Goal: Information Seeking & Learning: Learn about a topic

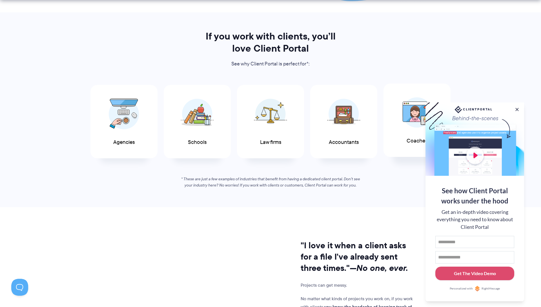
scroll to position [275, 0]
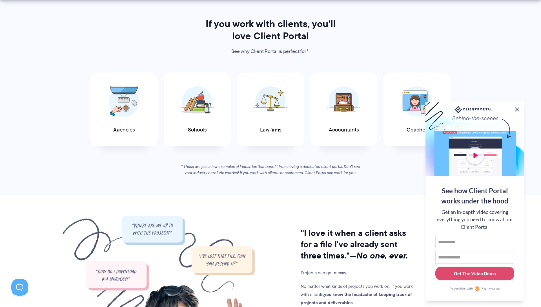
click at [517, 107] on button at bounding box center [517, 109] width 7 height 7
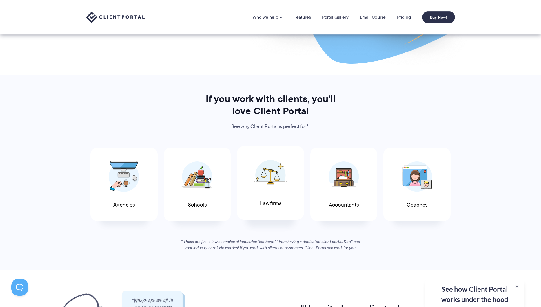
scroll to position [174, 0]
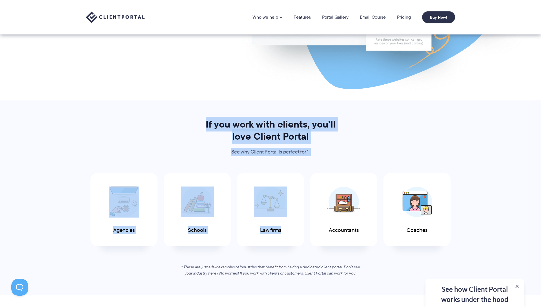
drag, startPoint x: 285, startPoint y: 136, endPoint x: 367, endPoint y: 159, distance: 85.4
click at [367, 159] on div "If you work with clients, you’ll love Client Portal See why Client Portal is pe…" at bounding box center [270, 197] width 383 height 158
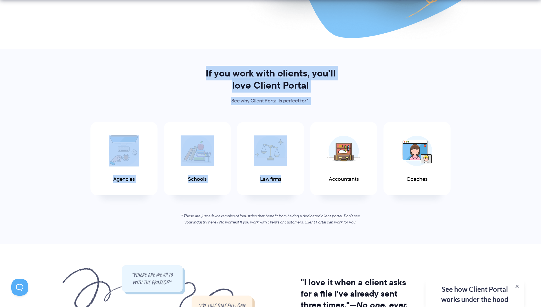
scroll to position [225, 0]
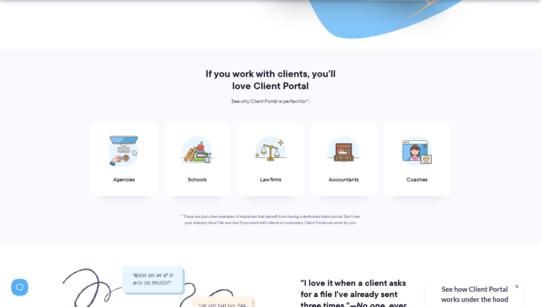
click at [489, 127] on section "If you work with clients, you’ll love Client Portal See why Client Portal is pe…" at bounding box center [270, 147] width 541 height 194
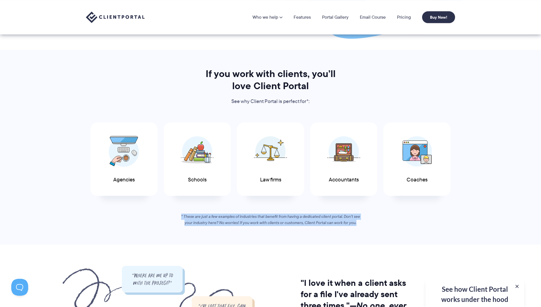
drag, startPoint x: 300, startPoint y: 218, endPoint x: 147, endPoint y: 210, distance: 152.9
click at [147, 210] on section "If you work with clients, you’ll love Client Portal See why Client Portal is pe…" at bounding box center [270, 147] width 541 height 194
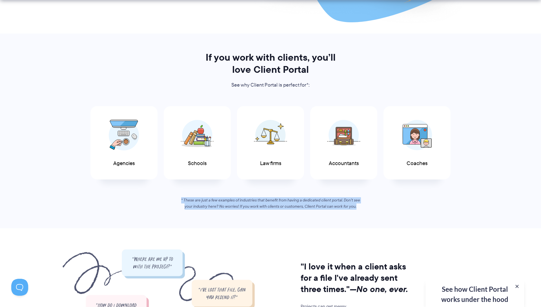
click at [273, 223] on section "If you work with clients, you’ll love Client Portal See why Client Portal is pe…" at bounding box center [270, 131] width 541 height 194
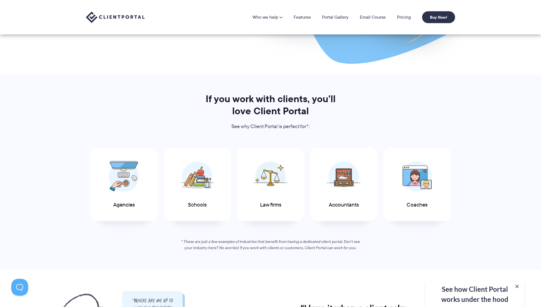
scroll to position [196, 0]
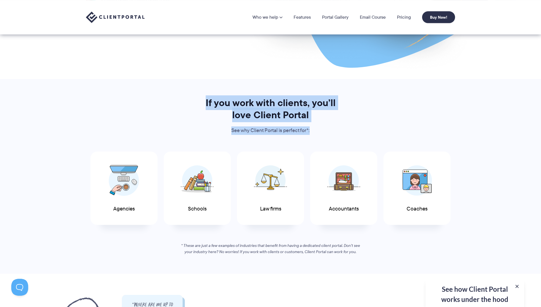
drag, startPoint x: 187, startPoint y: 99, endPoint x: 453, endPoint y: 130, distance: 267.3
click at [451, 130] on div "If you work with clients, you’ll love Client Portal See why Client Portal is pe…" at bounding box center [270, 176] width 383 height 158
click at [471, 125] on section "If you work with clients, you’ll love Client Portal See why Client Portal is pe…" at bounding box center [270, 176] width 541 height 194
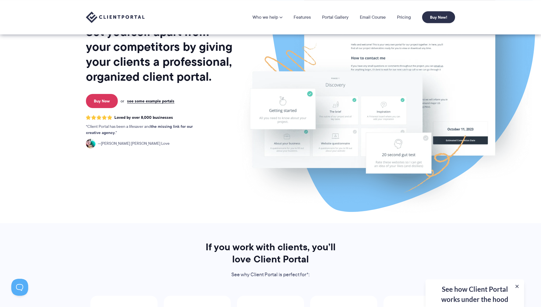
scroll to position [0, 0]
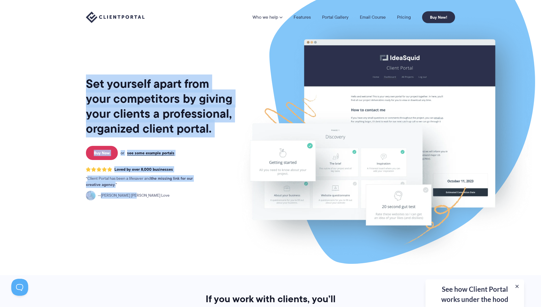
drag, startPoint x: 96, startPoint y: 88, endPoint x: 224, endPoint y: 219, distance: 183.5
click at [200, 214] on div "Set yourself apart from your competitors by giving your clients a professional,…" at bounding box center [270, 137] width 383 height 275
click at [236, 217] on img at bounding box center [384, 140] width 316 height 270
click at [184, 62] on div "Set yourself apart from your competitors by giving your clients a professional,…" at bounding box center [160, 140] width 148 height 270
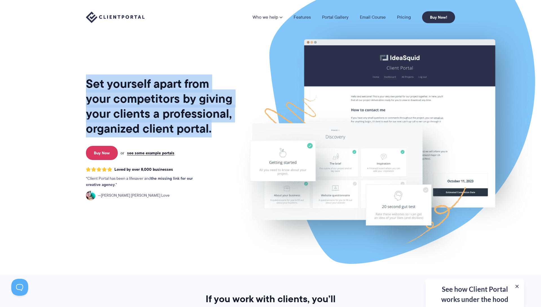
drag, startPoint x: 78, startPoint y: 76, endPoint x: 29, endPoint y: 59, distance: 51.3
click at [31, 59] on section "Set yourself apart from your competitors by giving your clients a professional,…" at bounding box center [270, 137] width 541 height 275
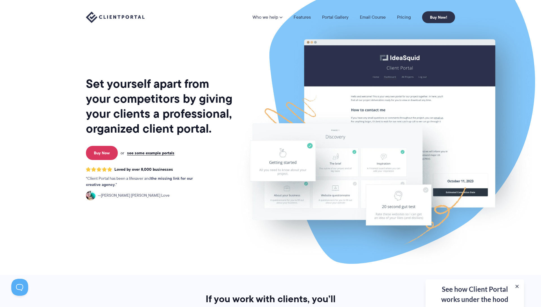
drag, startPoint x: 30, startPoint y: 59, endPoint x: 85, endPoint y: 75, distance: 57.7
click at [31, 60] on section "Set yourself apart from your competitors by giving your clients a professional,…" at bounding box center [270, 137] width 541 height 275
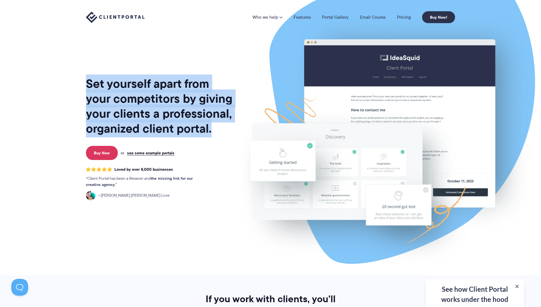
drag, startPoint x: 85, startPoint y: 80, endPoint x: 212, endPoint y: 131, distance: 136.7
click at [212, 131] on div "Set yourself apart from your competitors by giving your clients a professional,…" at bounding box center [270, 137] width 383 height 275
click at [256, 62] on img at bounding box center [384, 140] width 316 height 270
click at [242, 61] on img at bounding box center [384, 140] width 316 height 270
click at [82, 64] on div "Set yourself apart from your competitors by giving your clients a professional,…" at bounding box center [270, 137] width 383 height 275
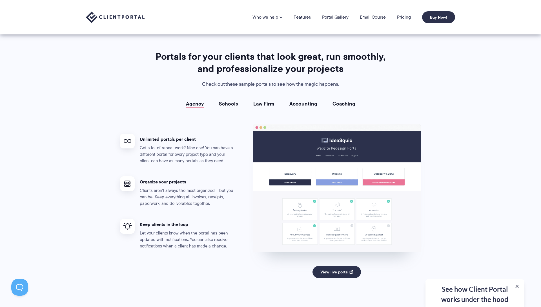
scroll to position [966, 0]
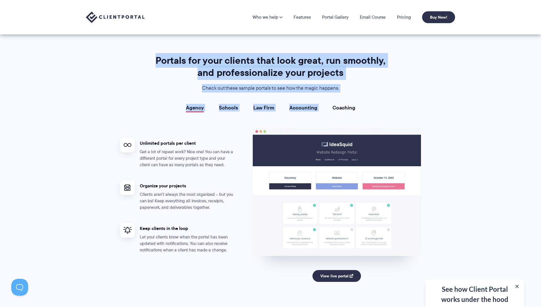
drag, startPoint x: 157, startPoint y: 60, endPoint x: 412, endPoint y: 95, distance: 257.2
click at [394, 95] on div "Portals for your clients that look great, run smoothly, and professionalize you…" at bounding box center [270, 177] width 315 height 247
click at [442, 94] on section "Portals for your clients that look great, run smoothly, and professionalize you…" at bounding box center [270, 178] width 541 height 306
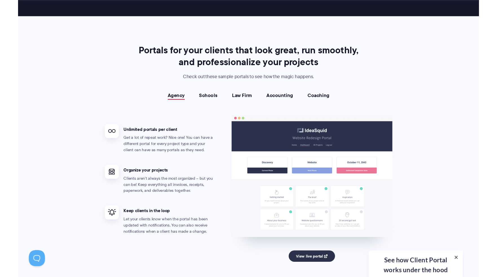
scroll to position [974, 0]
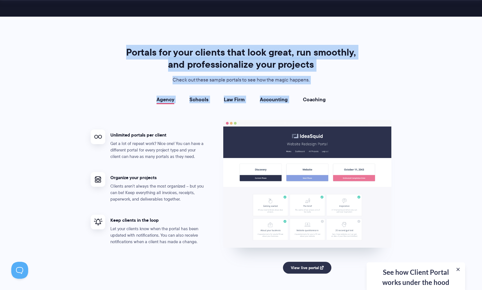
drag, startPoint x: 129, startPoint y: 50, endPoint x: 390, endPoint y: 78, distance: 262.7
click at [385, 80] on div "Portals for your clients that look great, run smoothly, and professionalize you…" at bounding box center [241, 169] width 315 height 247
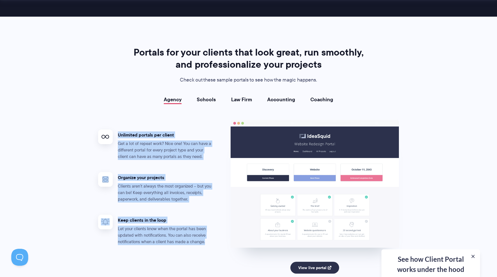
drag, startPoint x: 118, startPoint y: 134, endPoint x: 213, endPoint y: 239, distance: 141.1
click at [214, 239] on ul "Unlimited portals per client Get a lot of repeat work? Nice one! You can have a…" at bounding box center [164, 204] width 132 height 169
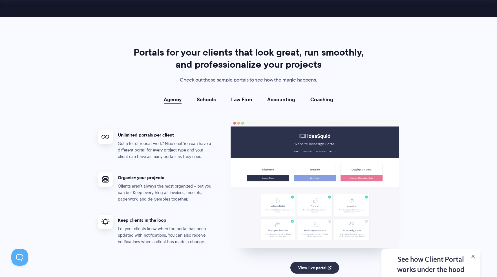
drag, startPoint x: 212, startPoint y: 239, endPoint x: 207, endPoint y: 242, distance: 6.1
click at [212, 239] on p "Let your clients know when the portal has been updated with notifications. You …" at bounding box center [166, 234] width 96 height 19
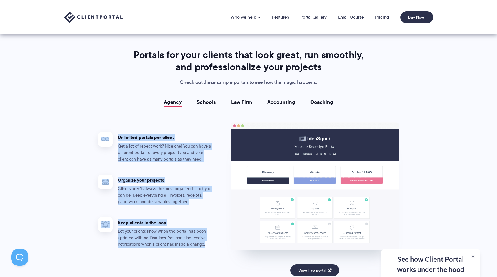
drag, startPoint x: 203, startPoint y: 242, endPoint x: 94, endPoint y: 130, distance: 156.6
click at [98, 131] on ul "Unlimited portals per client Get a lot of repeat work? Nice one! You can have a…" at bounding box center [164, 206] width 132 height 169
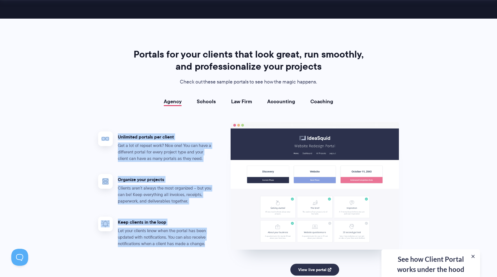
click at [85, 122] on section "Portals for your clients that look great, run smoothly, and professionalize you…" at bounding box center [248, 172] width 497 height 306
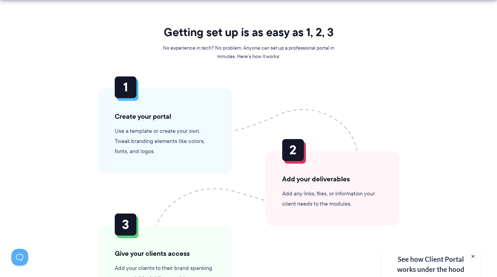
scroll to position [1294, 0]
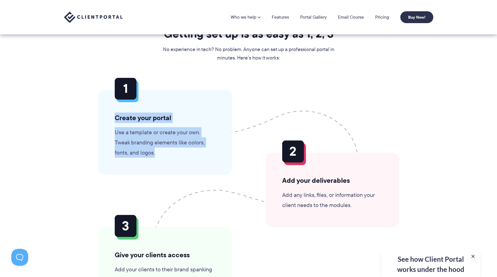
drag, startPoint x: 116, startPoint y: 118, endPoint x: 162, endPoint y: 165, distance: 66.4
click at [162, 165] on div "Create your portal Use a template or create your own. Tweak branding elements l…" at bounding box center [165, 132] width 134 height 85
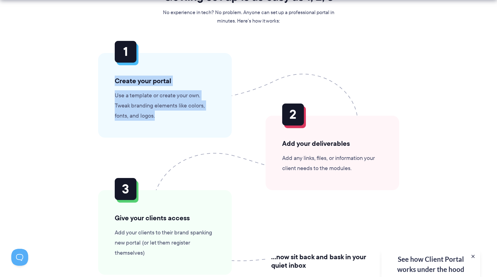
scroll to position [1336, 0]
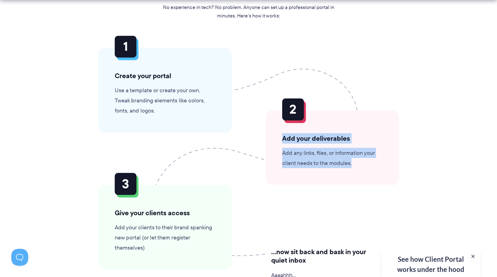
drag, startPoint x: 287, startPoint y: 139, endPoint x: 364, endPoint y: 176, distance: 84.8
click at [364, 176] on div "Add your deliverables Add any links, files, or information your client needs to…" at bounding box center [332, 147] width 134 height 74
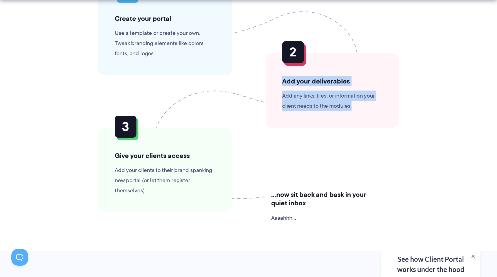
scroll to position [1397, 0]
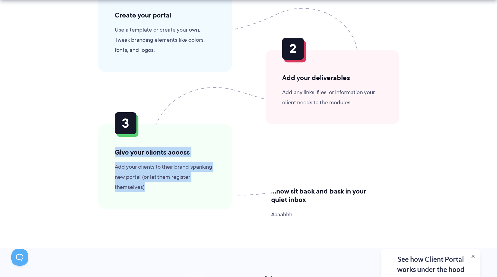
drag, startPoint x: 116, startPoint y: 151, endPoint x: 261, endPoint y: 197, distance: 152.1
click at [222, 202] on div "Give your clients access Add your clients to their brand spanking new portal (o…" at bounding box center [165, 166] width 134 height 85
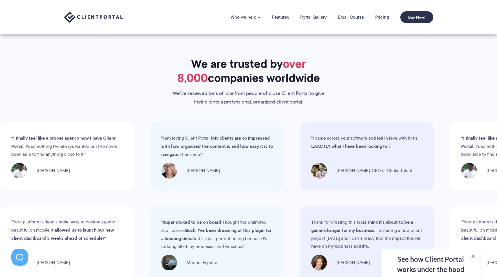
scroll to position [1611, 0]
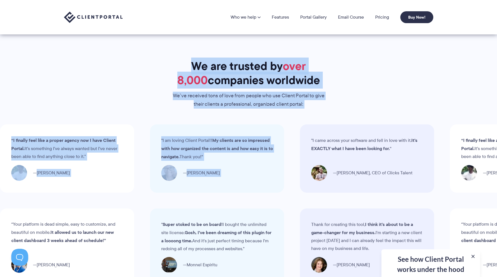
drag, startPoint x: 170, startPoint y: 60, endPoint x: 312, endPoint y: 125, distance: 156.1
drag, startPoint x: 332, startPoint y: 106, endPoint x: 309, endPoint y: 104, distance: 22.9
click at [331, 105] on div "We are trusted by over 8,000 companies worldwide We’ve received tons of love fr…" at bounding box center [248, 84] width 383 height 50
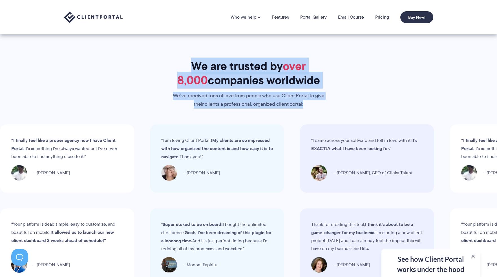
drag, startPoint x: 163, startPoint y: 62, endPoint x: 146, endPoint y: 55, distance: 18.1
click at [146, 55] on section "We are trusted by over 8,000 companies worldwide We’ve received tons of love fr…" at bounding box center [248, 229] width 497 height 393
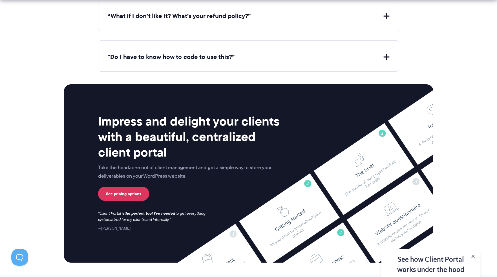
scroll to position [2205, 0]
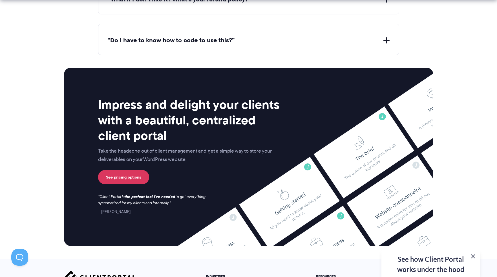
click at [473, 255] on button at bounding box center [472, 256] width 7 height 7
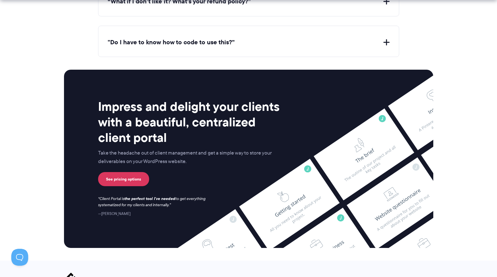
scroll to position [2203, 0]
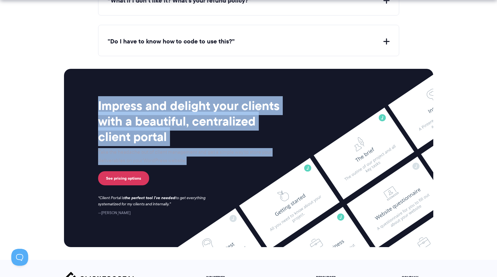
drag, startPoint x: 103, startPoint y: 105, endPoint x: 195, endPoint y: 161, distance: 107.6
click at [195, 161] on div "Impress and delight your clients with a beautiful, centralized client portal Ta…" at bounding box center [190, 157] width 185 height 118
click at [39, 120] on section "Impress and delight your clients with a beautiful, centralized client portal Ta…" at bounding box center [248, 157] width 497 height 203
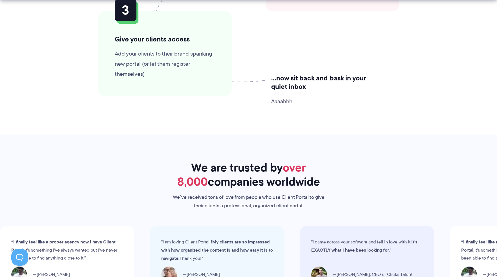
scroll to position [1511, 0]
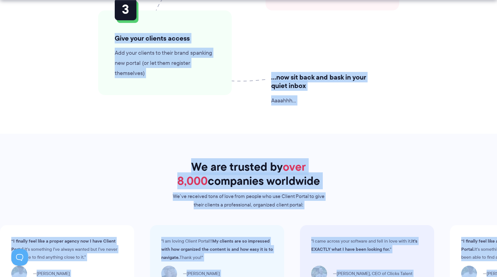
drag, startPoint x: 294, startPoint y: 206, endPoint x: 373, endPoint y: 227, distance: 81.9
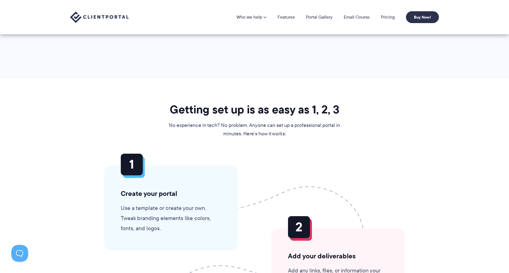
scroll to position [1160, 0]
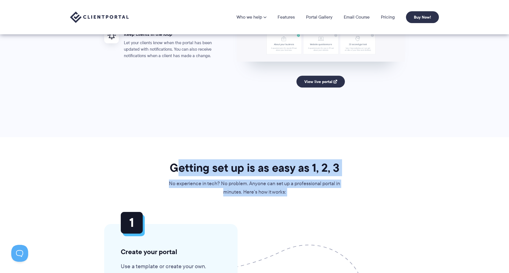
drag, startPoint x: 233, startPoint y: 180, endPoint x: 355, endPoint y: 203, distance: 124.2
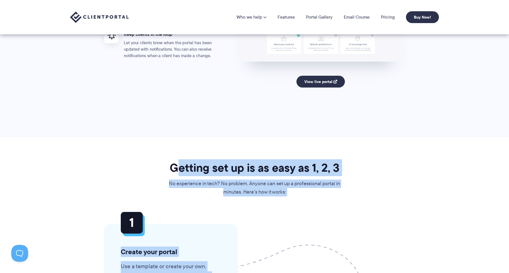
drag, startPoint x: 365, startPoint y: 203, endPoint x: 260, endPoint y: 184, distance: 106.6
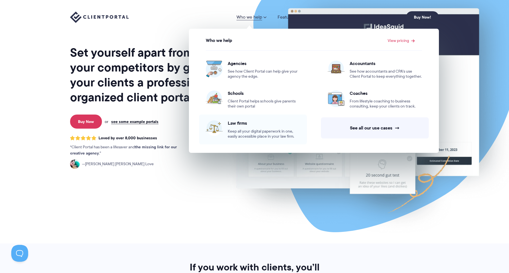
scroll to position [0, 0]
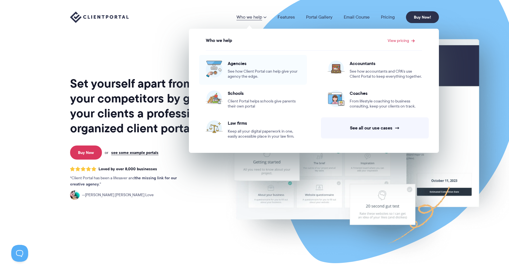
click at [240, 69] on span "See how Client Portal can help give your agency the edge." at bounding box center [264, 74] width 72 height 10
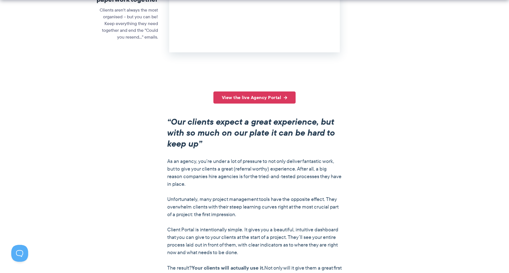
scroll to position [374, 0]
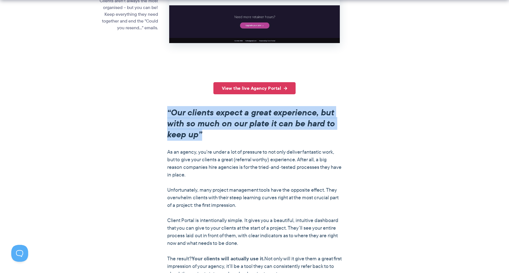
drag, startPoint x: 170, startPoint y: 112, endPoint x: 203, endPoint y: 134, distance: 39.1
click at [203, 134] on h2 "“Our clients expect a great experience, but with so much on our plate it can be…" at bounding box center [254, 123] width 175 height 33
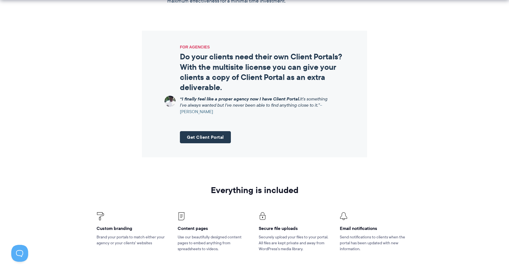
scroll to position [673, 0]
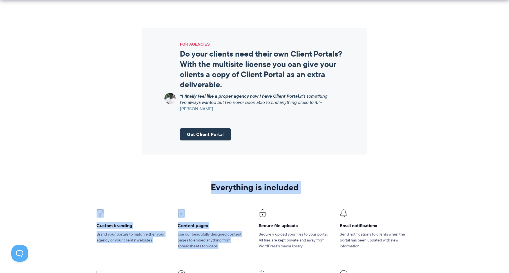
drag, startPoint x: 213, startPoint y: 186, endPoint x: 322, endPoint y: 194, distance: 109.0
click at [322, 194] on div "Everything is included Custom branding Brand your portals to match either your …" at bounding box center [254, 253] width 325 height 141
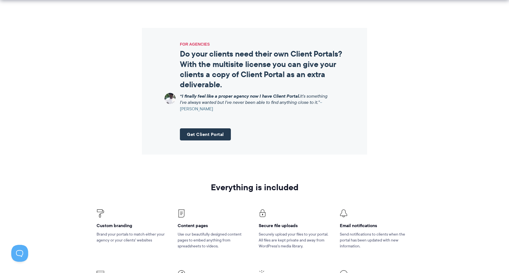
drag, startPoint x: 355, startPoint y: 176, endPoint x: 315, endPoint y: 205, distance: 48.6
click at [355, 176] on section "Everything is included Custom branding Brand your portals to match either your …" at bounding box center [254, 253] width 509 height 181
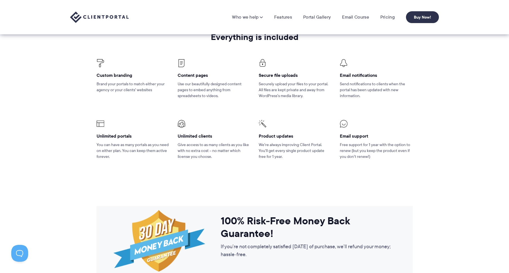
scroll to position [814, 0]
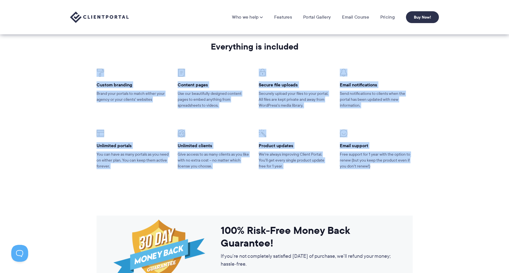
drag, startPoint x: 370, startPoint y: 145, endPoint x: 70, endPoint y: 68, distance: 309.7
click at [70, 68] on section "Everything is included Custom branding Brand your portals to match either your …" at bounding box center [254, 112] width 509 height 181
click at [96, 65] on li "Custom branding Brand your portals to match either your agency or your clients’…" at bounding box center [132, 92] width 81 height 61
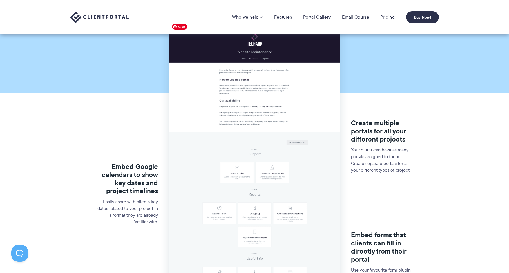
scroll to position [0, 0]
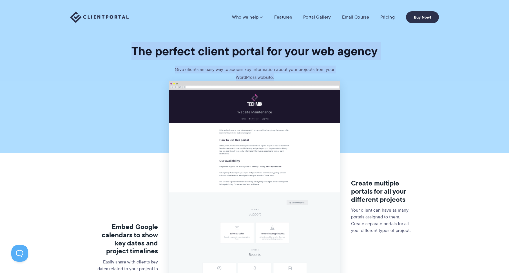
drag, startPoint x: 134, startPoint y: 50, endPoint x: 378, endPoint y: 74, distance: 245.8
click at [357, 73] on section "The perfect client portal for your web agency Give clients an easy way to acces…" at bounding box center [254, 40] width 509 height 81
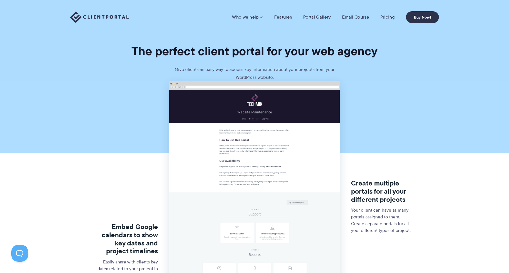
click at [398, 87] on section "Embed Google calendars to show key dates and project timelines Easily share wit…" at bounding box center [254, 268] width 509 height 375
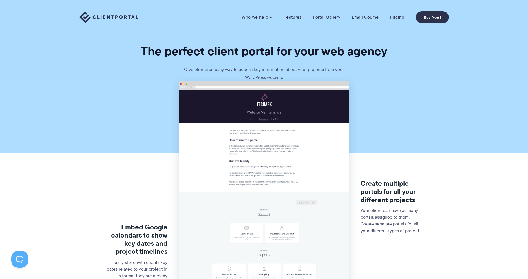
click at [327, 16] on link "Portal Gallery" at bounding box center [327, 17] width 28 height 6
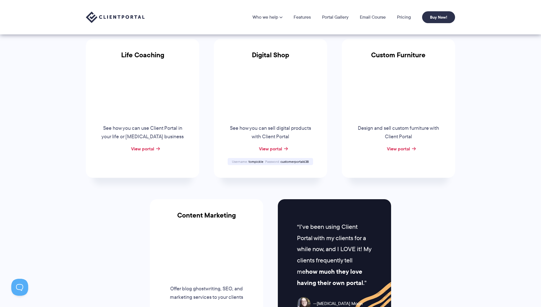
scroll to position [403, 0]
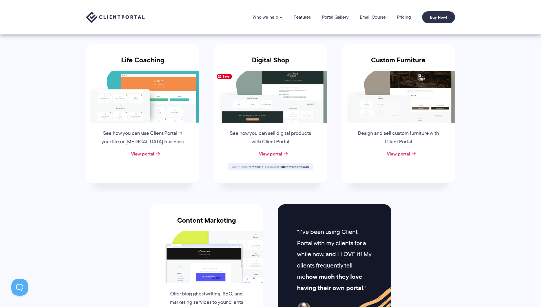
click at [265, 150] on div "View portal" at bounding box center [270, 154] width 113 height 8
click at [271, 153] on link "View portal" at bounding box center [270, 153] width 23 height 7
click at [274, 104] on img at bounding box center [270, 97] width 113 height 52
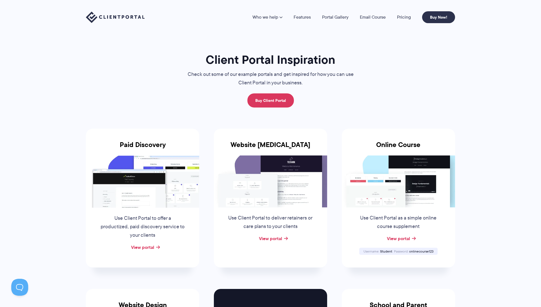
scroll to position [0, 0]
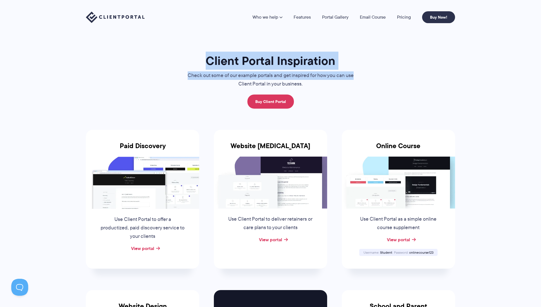
drag, startPoint x: 194, startPoint y: 56, endPoint x: 364, endPoint y: 79, distance: 170.9
click at [364, 79] on div "Client Portal Inspiration Check out some of our example portals and get inspire…" at bounding box center [270, 80] width 189 height 55
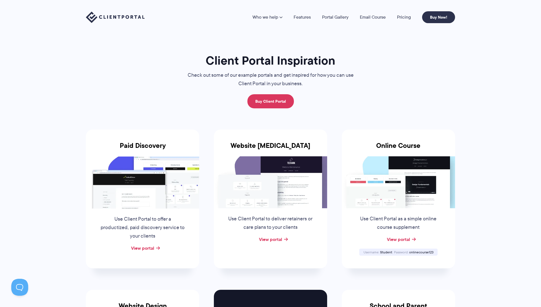
click at [415, 18] on li "Pricing" at bounding box center [403, 17] width 25 height 5
click at [404, 17] on link "Pricing" at bounding box center [404, 17] width 14 height 5
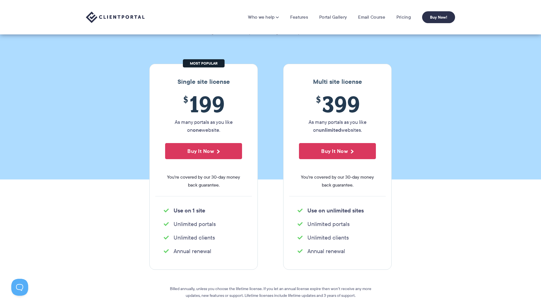
scroll to position [38, 0]
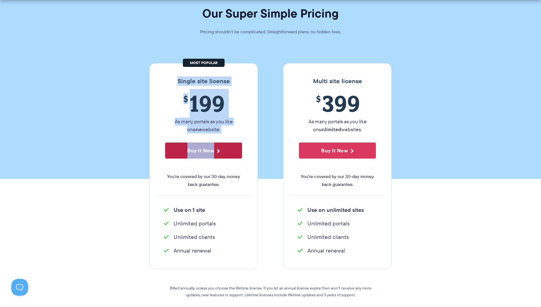
drag, startPoint x: 183, startPoint y: 82, endPoint x: 218, endPoint y: 149, distance: 75.9
click at [217, 148] on div "Single site license $ 199 As many portals as you like on one website. Buy It No…" at bounding box center [203, 166] width 108 height 206
drag, startPoint x: 174, startPoint y: 208, endPoint x: 227, endPoint y: 256, distance: 71.6
click at [228, 256] on div "Single site license $ 199 As many portals as you like on one website. Buy It No…" at bounding box center [203, 166] width 108 height 206
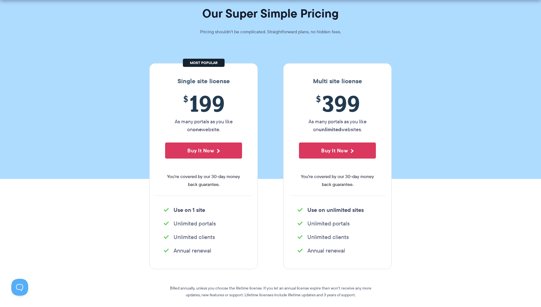
drag, startPoint x: 227, startPoint y: 256, endPoint x: 220, endPoint y: 255, distance: 6.4
click at [224, 255] on div "Single site license $ 199 As many portals as you like on one website. Buy It No…" at bounding box center [203, 166] width 108 height 206
drag, startPoint x: 212, startPoint y: 252, endPoint x: 146, endPoint y: 172, distance: 103.5
click at [165, 172] on div "$ 199 As many portals as you like on one website. Buy It Now You're covered by …" at bounding box center [203, 142] width 97 height 105
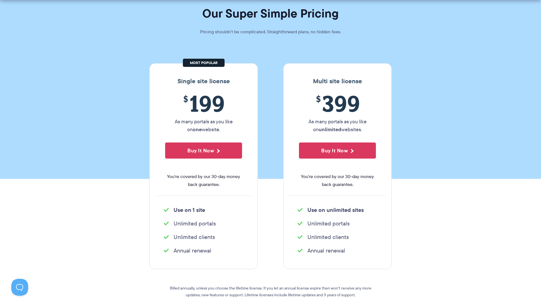
drag, startPoint x: 168, startPoint y: 176, endPoint x: 244, endPoint y: 249, distance: 105.6
click at [245, 253] on div "Single site license $ 199 As many portals as you like on one website. Buy It No…" at bounding box center [203, 166] width 108 height 206
click at [258, 222] on div "Single site license $ 199 As many portals as you like on one website. Buy It No…" at bounding box center [203, 166] width 108 height 206
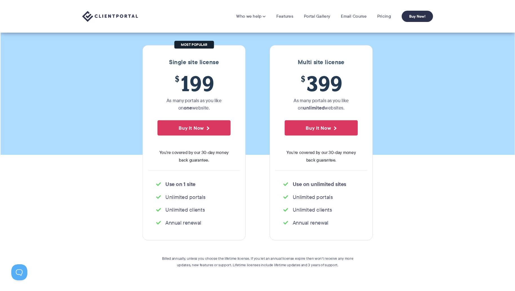
scroll to position [50, 0]
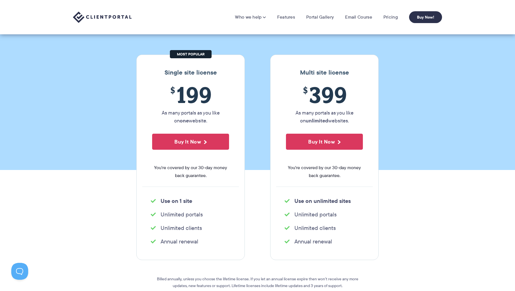
click at [98, 221] on section "Single site license $ 199 As many portals as you like on one website. Buy It No…" at bounding box center [257, 181] width 515 height 287
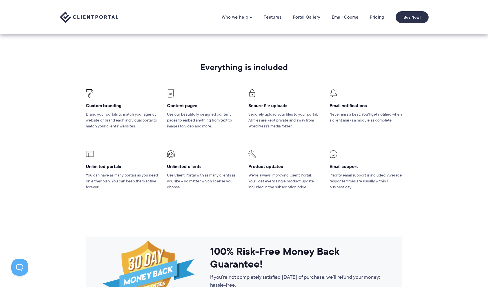
scroll to position [326, 0]
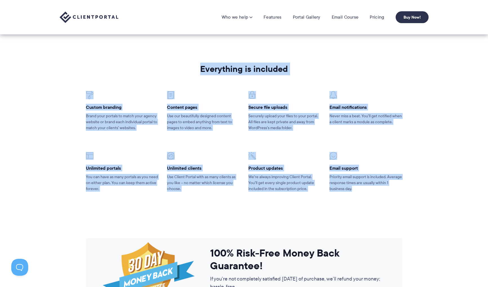
drag, startPoint x: 199, startPoint y: 66, endPoint x: 421, endPoint y: 187, distance: 252.3
click at [421, 187] on section "Everything is included Custom branding Brand your portals to match your agency …" at bounding box center [244, 135] width 488 height 181
click at [429, 191] on section "Everything is included Custom branding Brand your portals to match your agency …" at bounding box center [244, 135] width 488 height 181
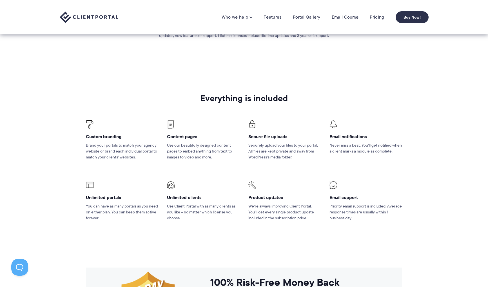
scroll to position [296, 0]
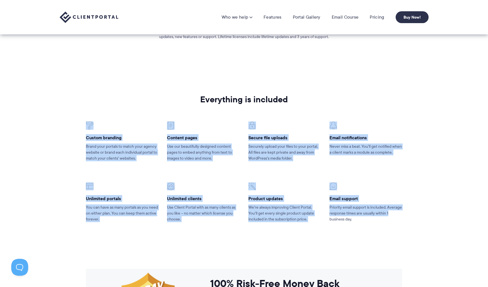
drag, startPoint x: 379, startPoint y: 210, endPoint x: 97, endPoint y: 112, distance: 298.0
click at [97, 112] on section "Everything is included Custom branding Brand your portals to match your agency …" at bounding box center [244, 165] width 488 height 181
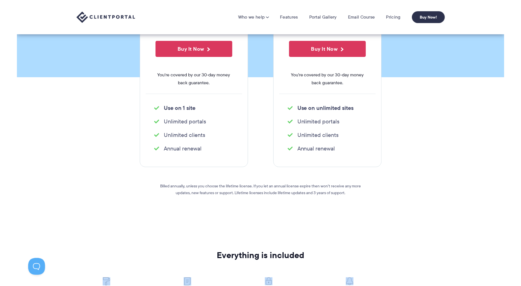
scroll to position [0, 0]
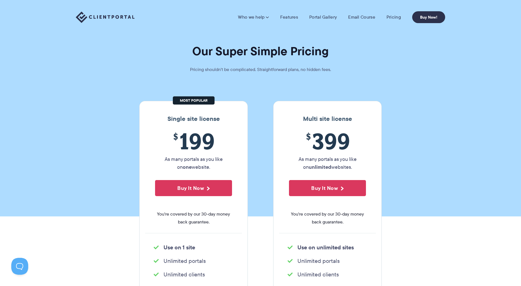
click at [105, 13] on img at bounding box center [105, 18] width 59 height 12
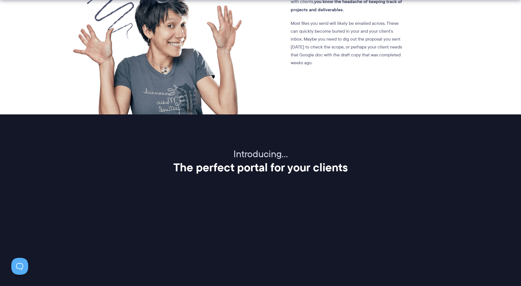
scroll to position [659, 0]
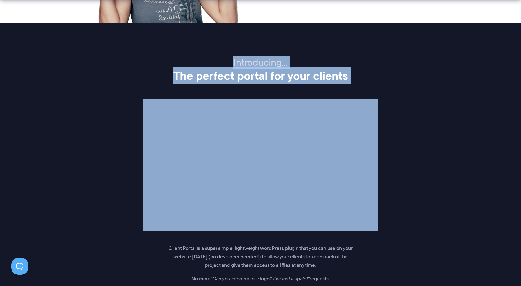
drag, startPoint x: 232, startPoint y: 61, endPoint x: 377, endPoint y: 85, distance: 146.8
click at [371, 86] on div "Introducing… The perfect portal for your clients Client Portal is a super simpl…" at bounding box center [260, 182] width 383 height 251
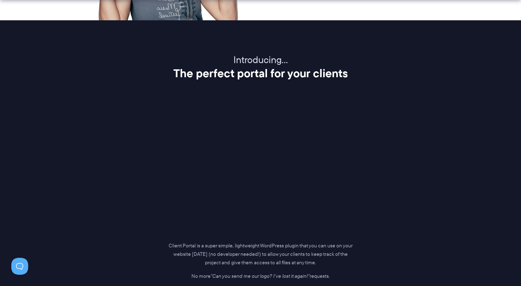
click at [418, 84] on div "Introducing… The perfect portal for your clients Client Portal is a super simpl…" at bounding box center [260, 179] width 383 height 251
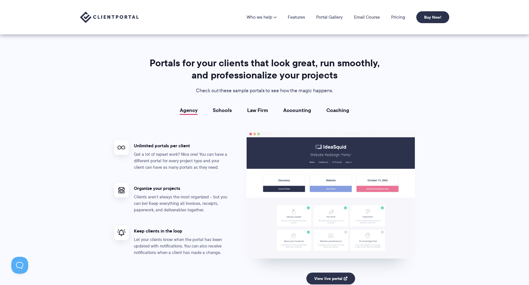
scroll to position [963, 0]
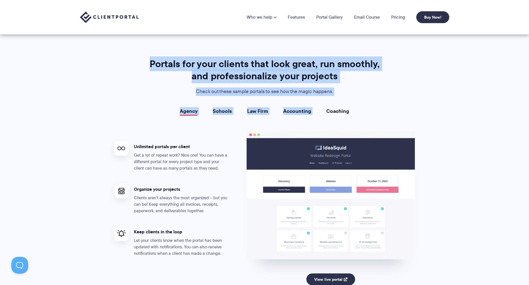
drag, startPoint x: 156, startPoint y: 62, endPoint x: 431, endPoint y: 96, distance: 277.7
click at [431, 96] on section "Portals for your clients that look great, run smoothly, and professionalize you…" at bounding box center [264, 181] width 529 height 306
drag, startPoint x: 431, startPoint y: 96, endPoint x: 459, endPoint y: 99, distance: 27.7
click at [431, 96] on section "Portals for your clients that look great, run smoothly, and professionalize you…" at bounding box center [264, 181] width 529 height 306
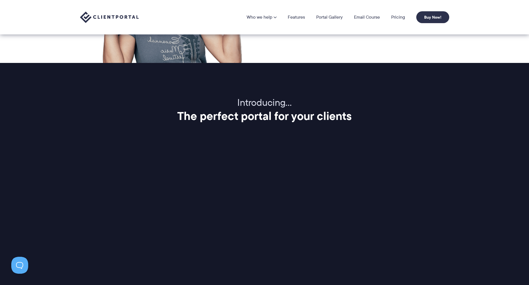
scroll to position [549, 0]
